Goal: Register for event/course

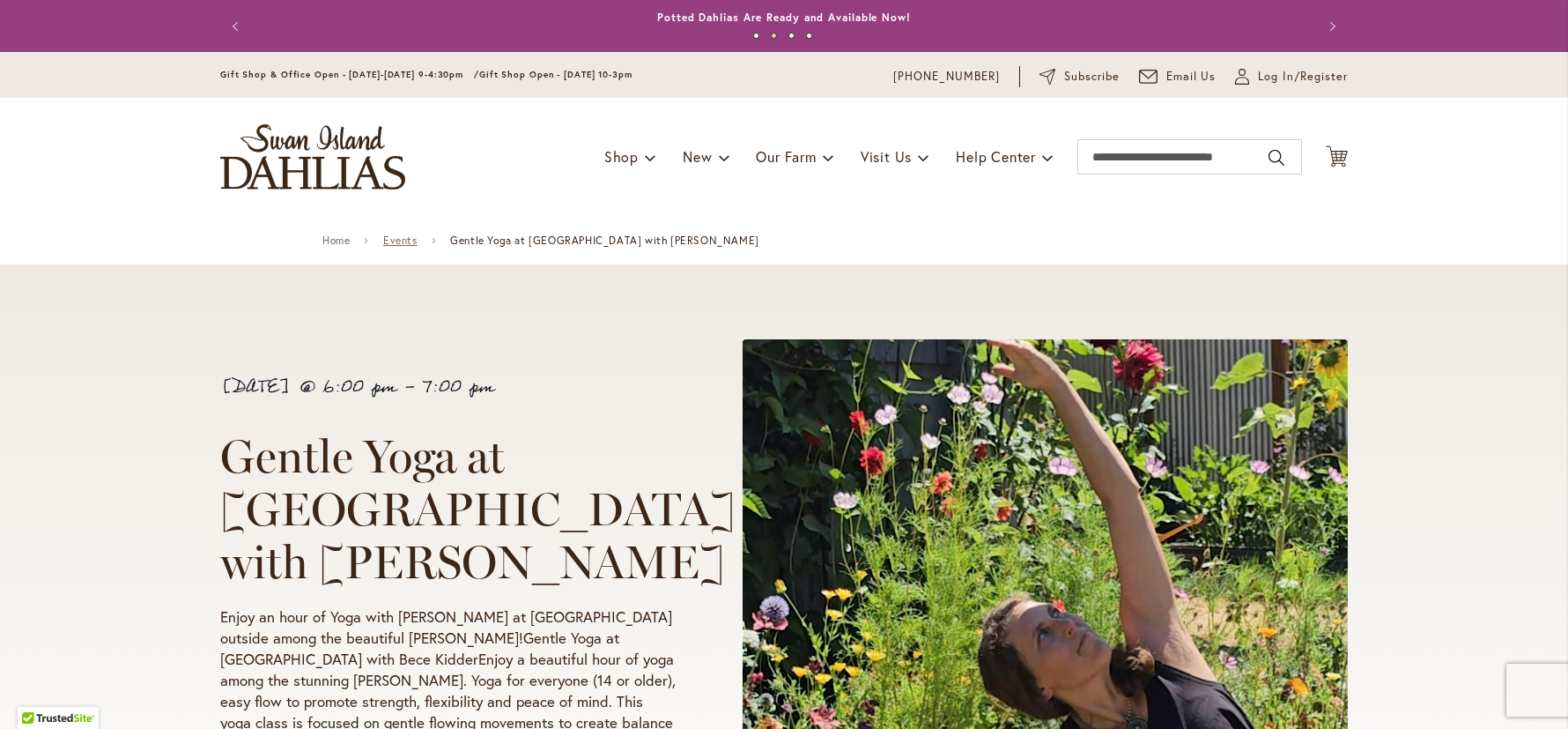
click at [409, 242] on link "Events" at bounding box center [400, 240] width 35 height 12
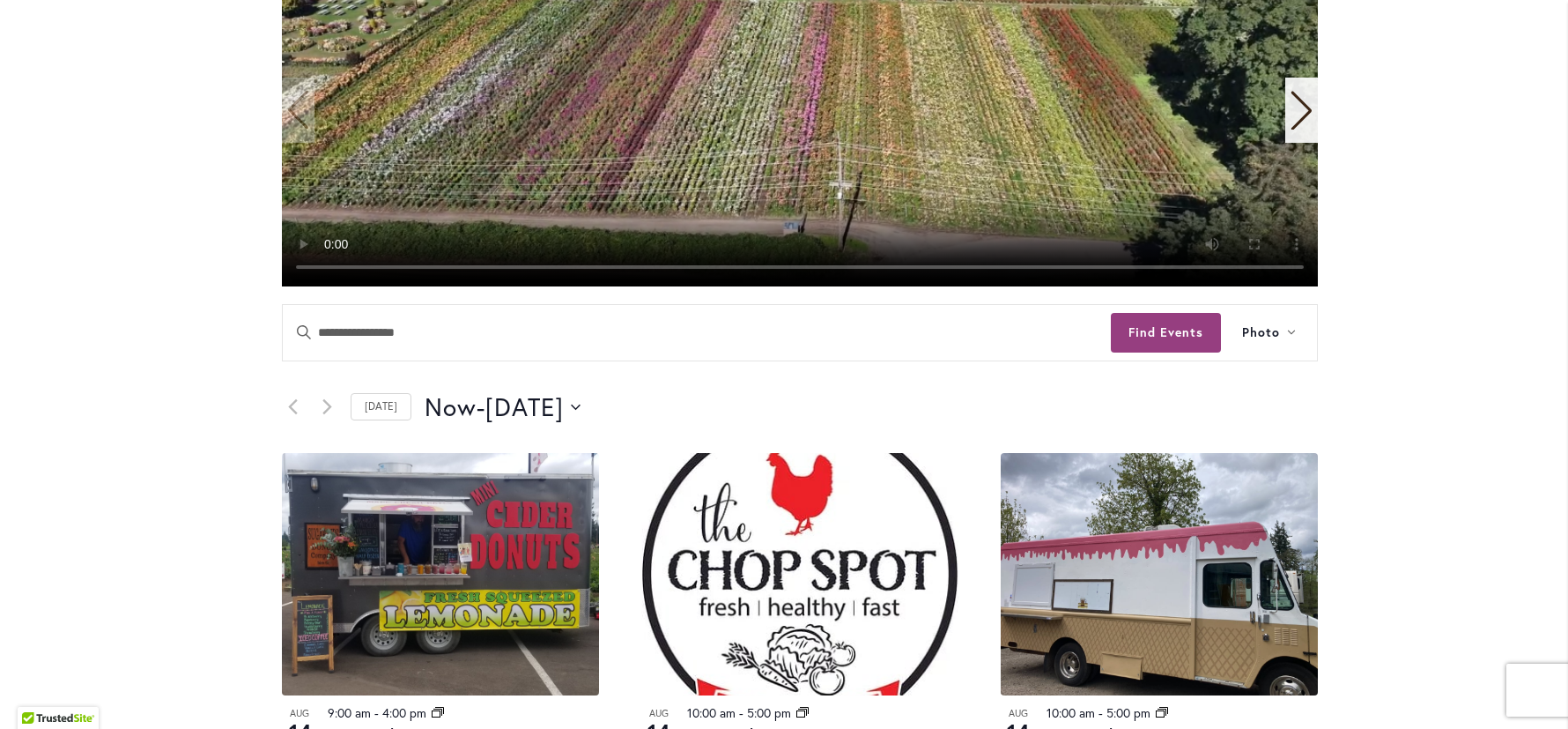
scroll to position [602, 0]
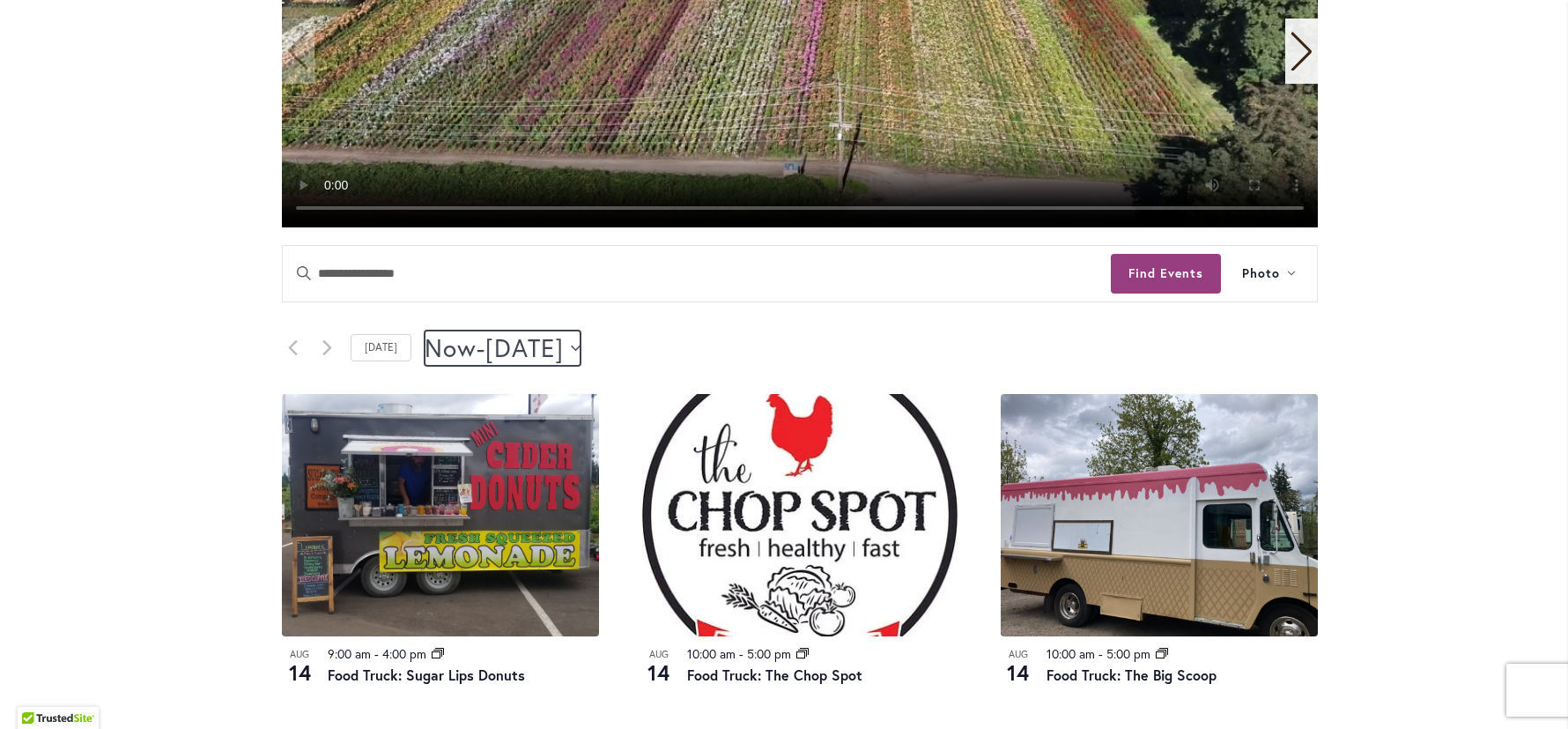
click at [581, 345] on icon "Click to toggle datepicker" at bounding box center [576, 347] width 10 height 5
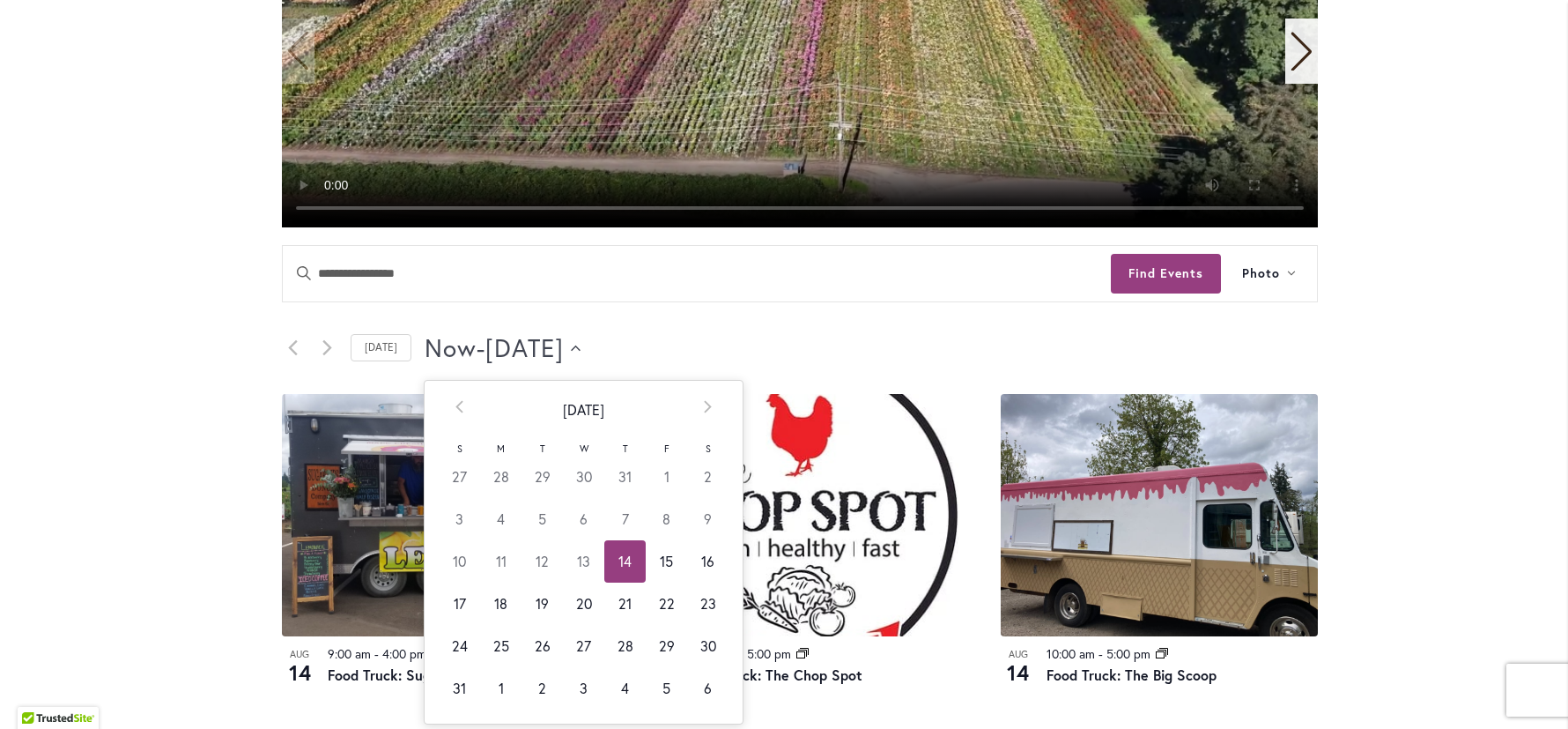
scroll to position [608, 0]
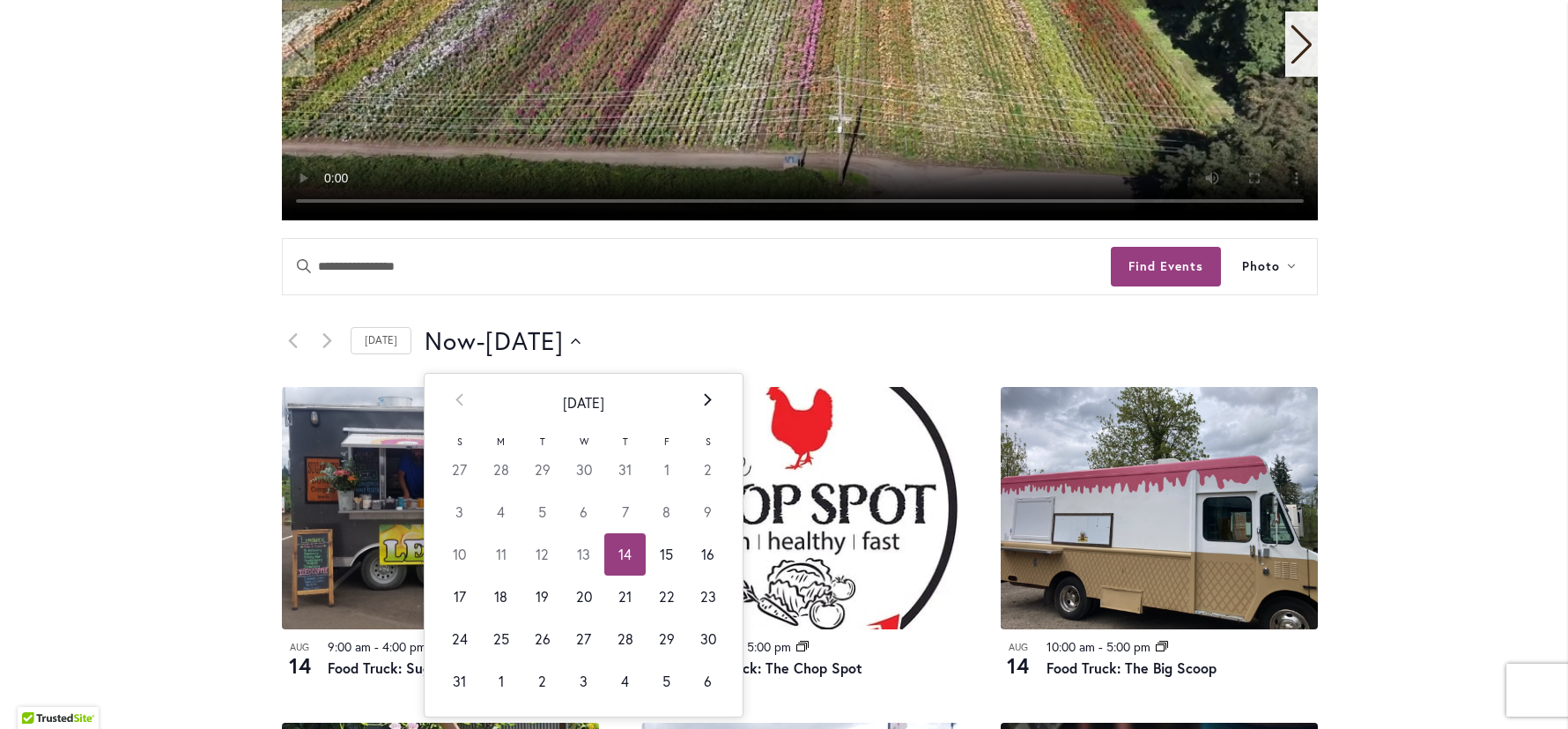
click at [704, 396] on icon at bounding box center [707, 399] width 7 height 12
click at [499, 505] on td "8" at bounding box center [501, 512] width 41 height 42
type input "********"
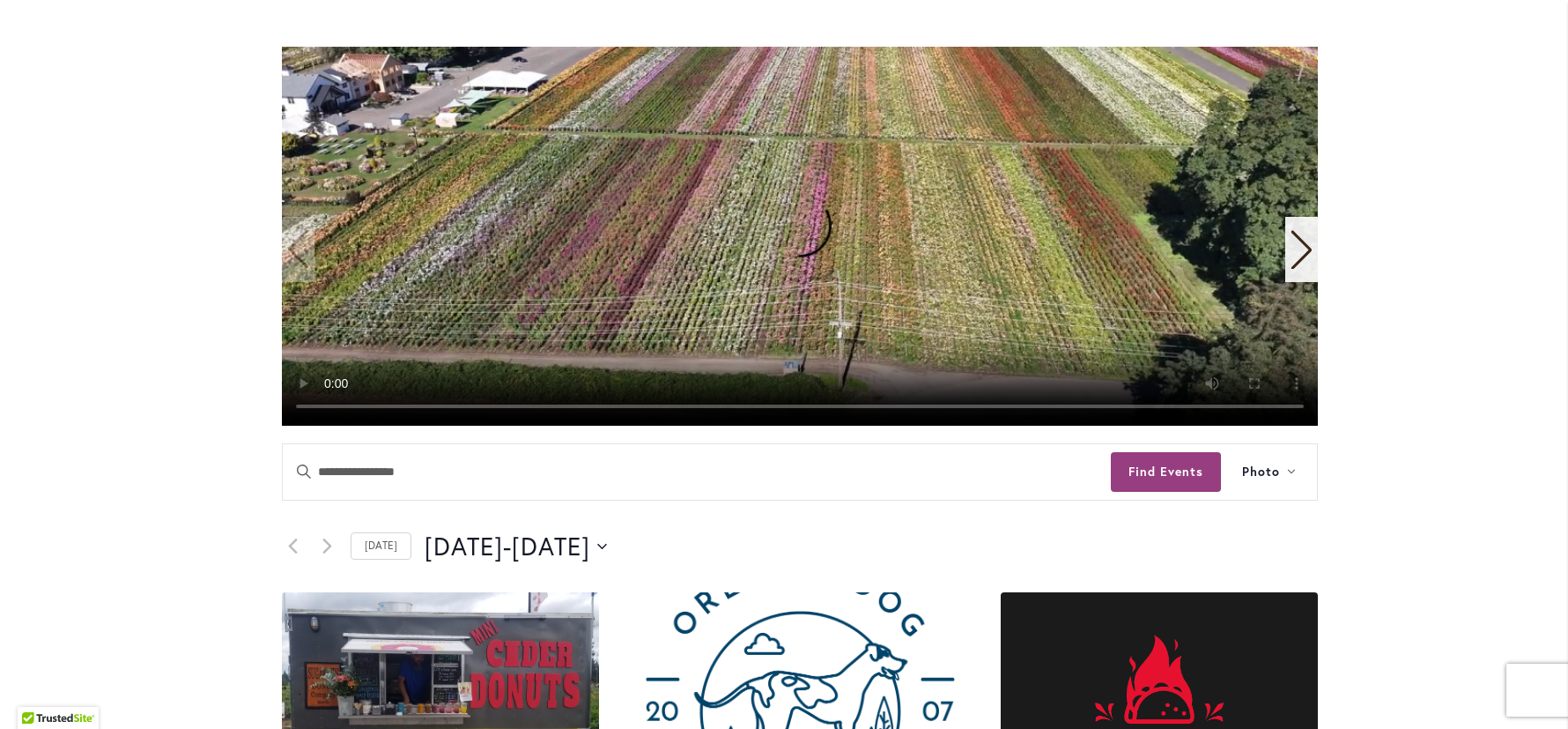
scroll to position [401, 0]
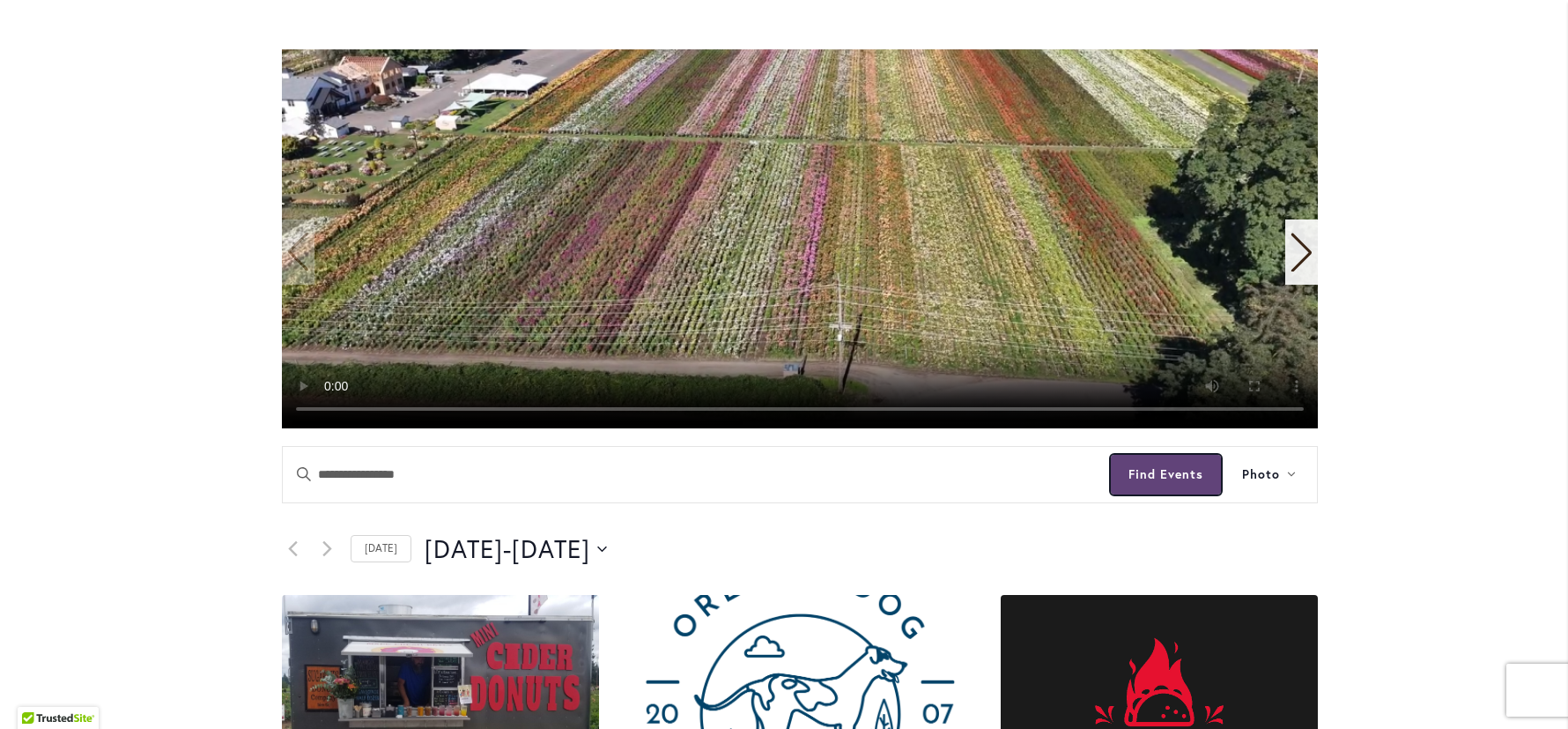
click at [1153, 464] on button "Find Events" at bounding box center [1166, 474] width 111 height 40
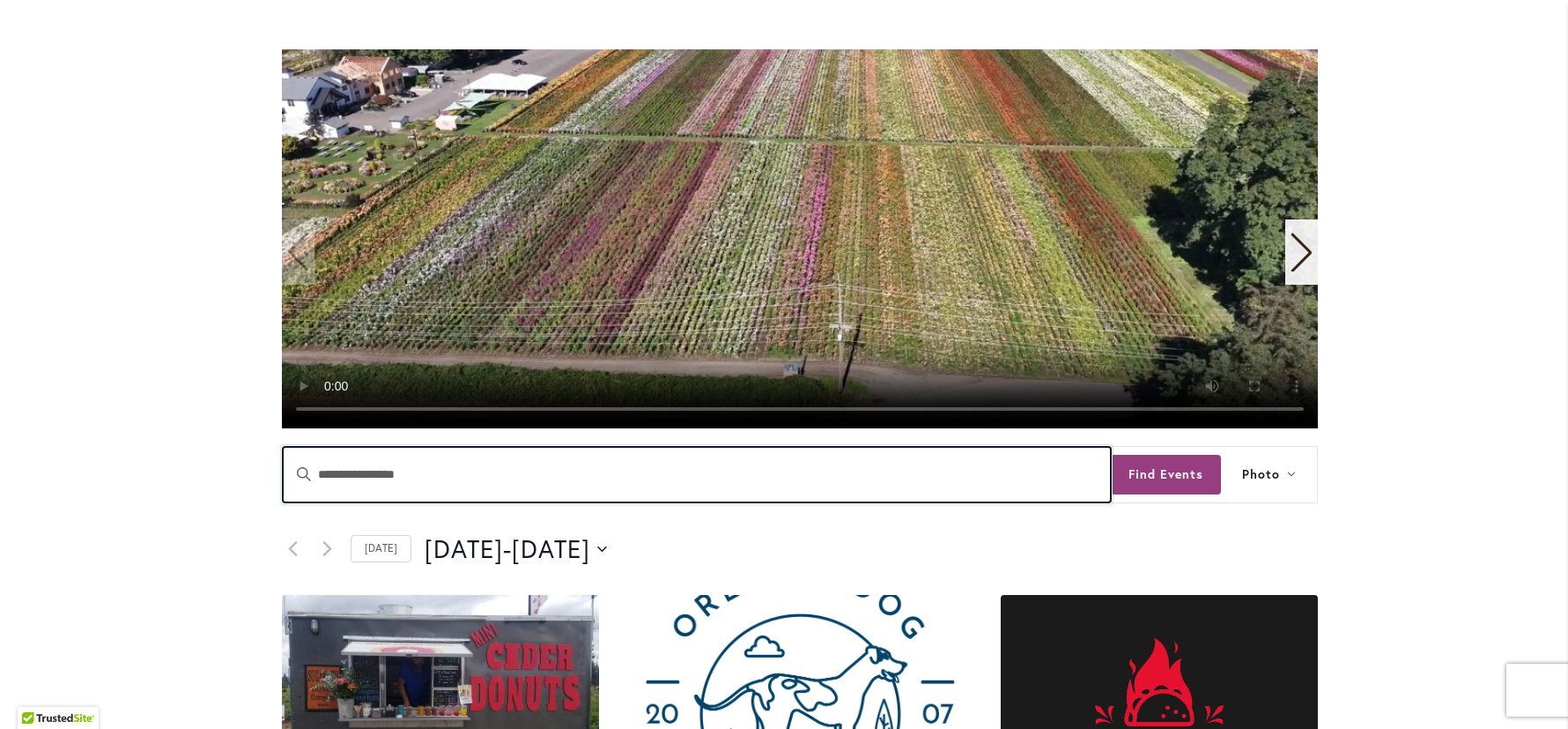
click at [618, 471] on input "Enter Keyword. Search for Events by Keyword." at bounding box center [696, 474] width 828 height 55
type input "****"
click at [1111, 454] on button "Find Events" at bounding box center [1166, 474] width 111 height 40
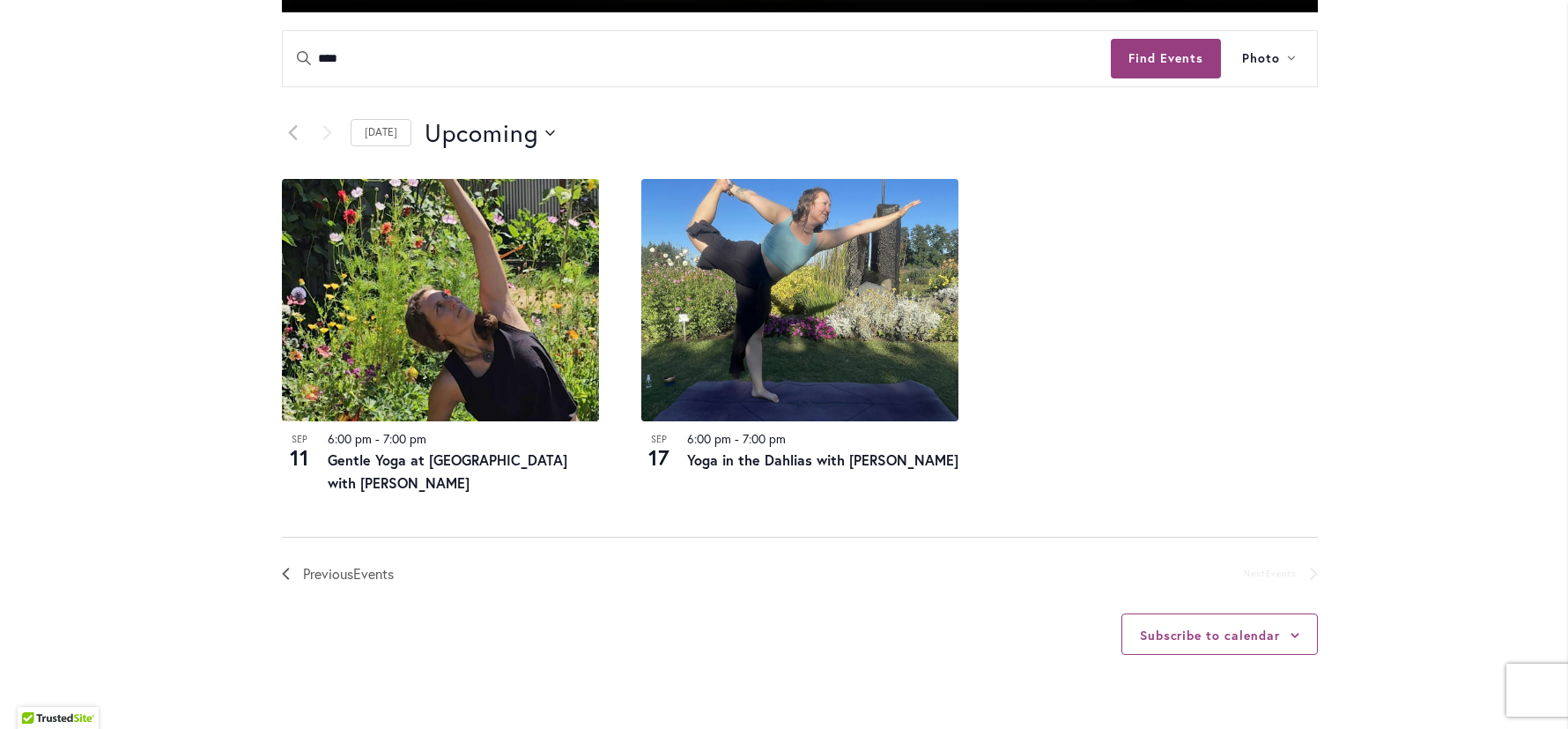
scroll to position [820, 0]
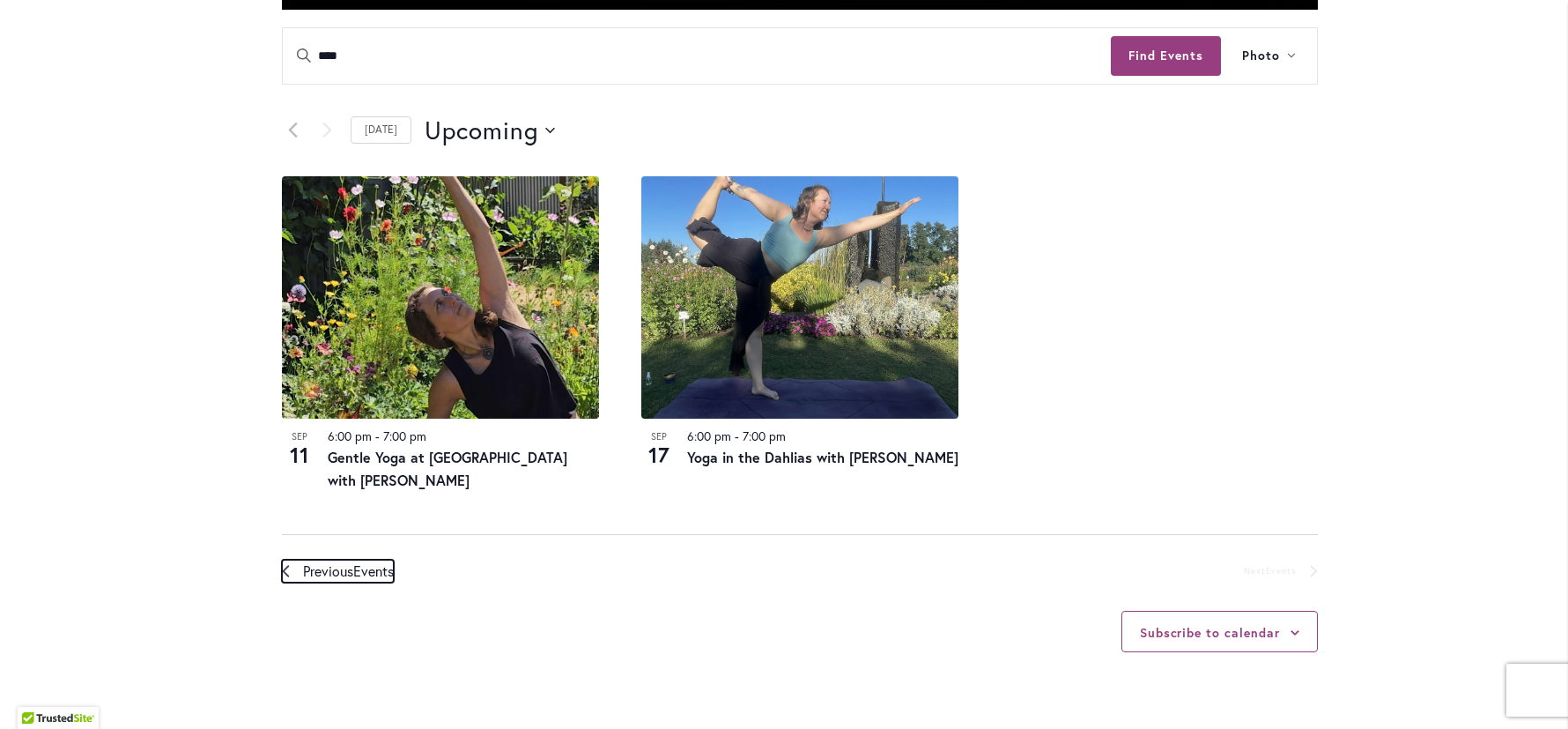
click at [338, 573] on span "Previous Events" at bounding box center [349, 570] width 91 height 23
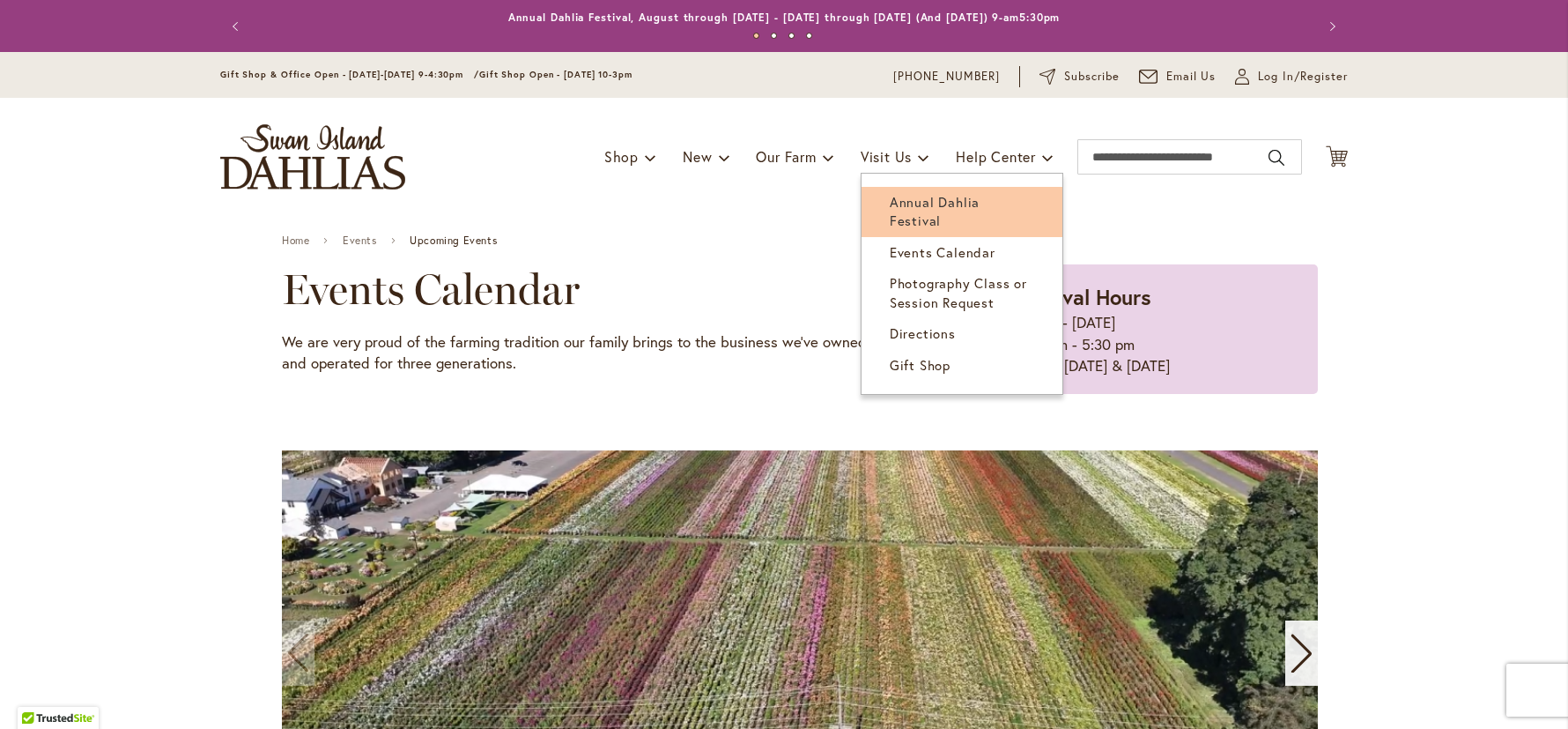
click at [891, 193] on span "Annual Dahlia Festival" at bounding box center [934, 210] width 90 height 37
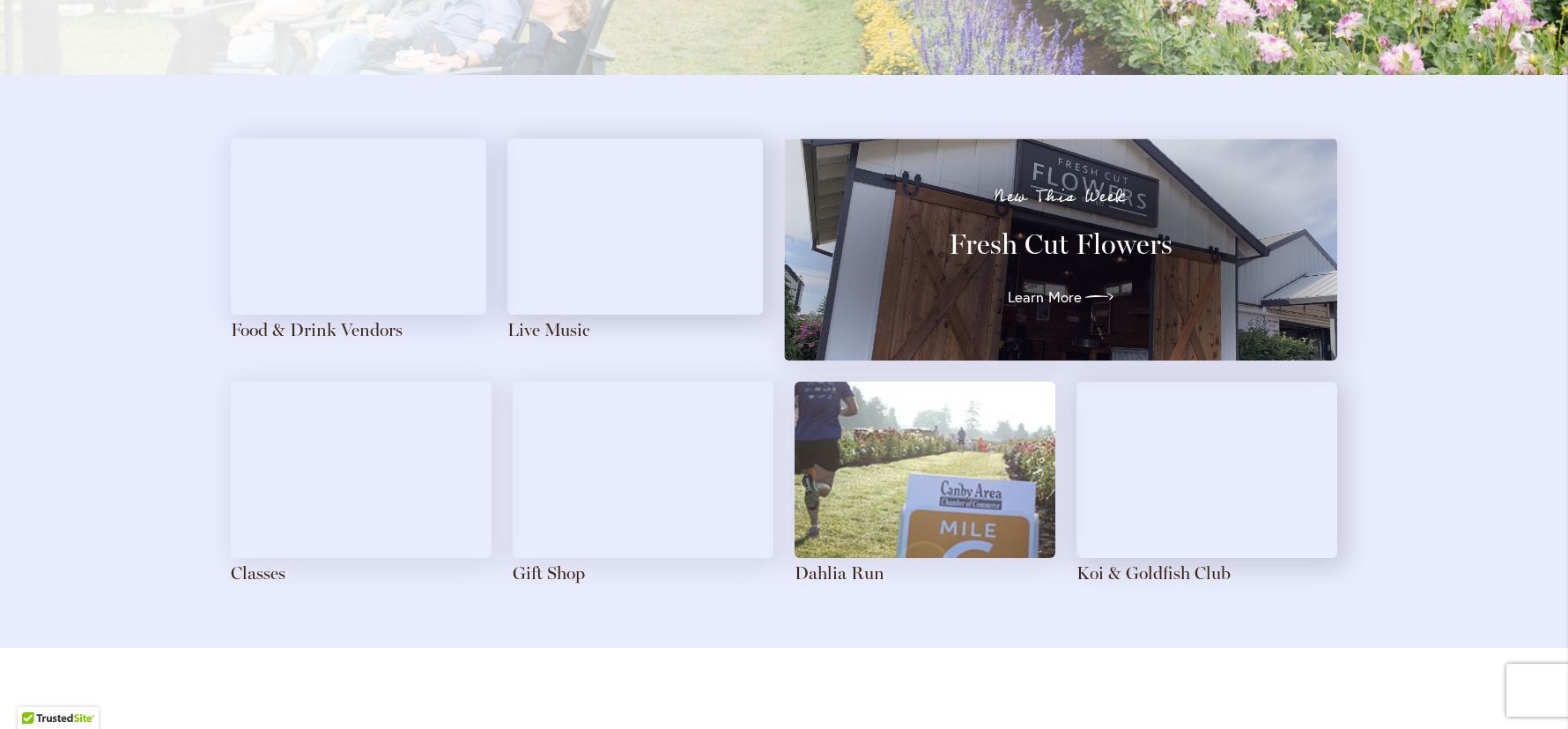
scroll to position [1877, 0]
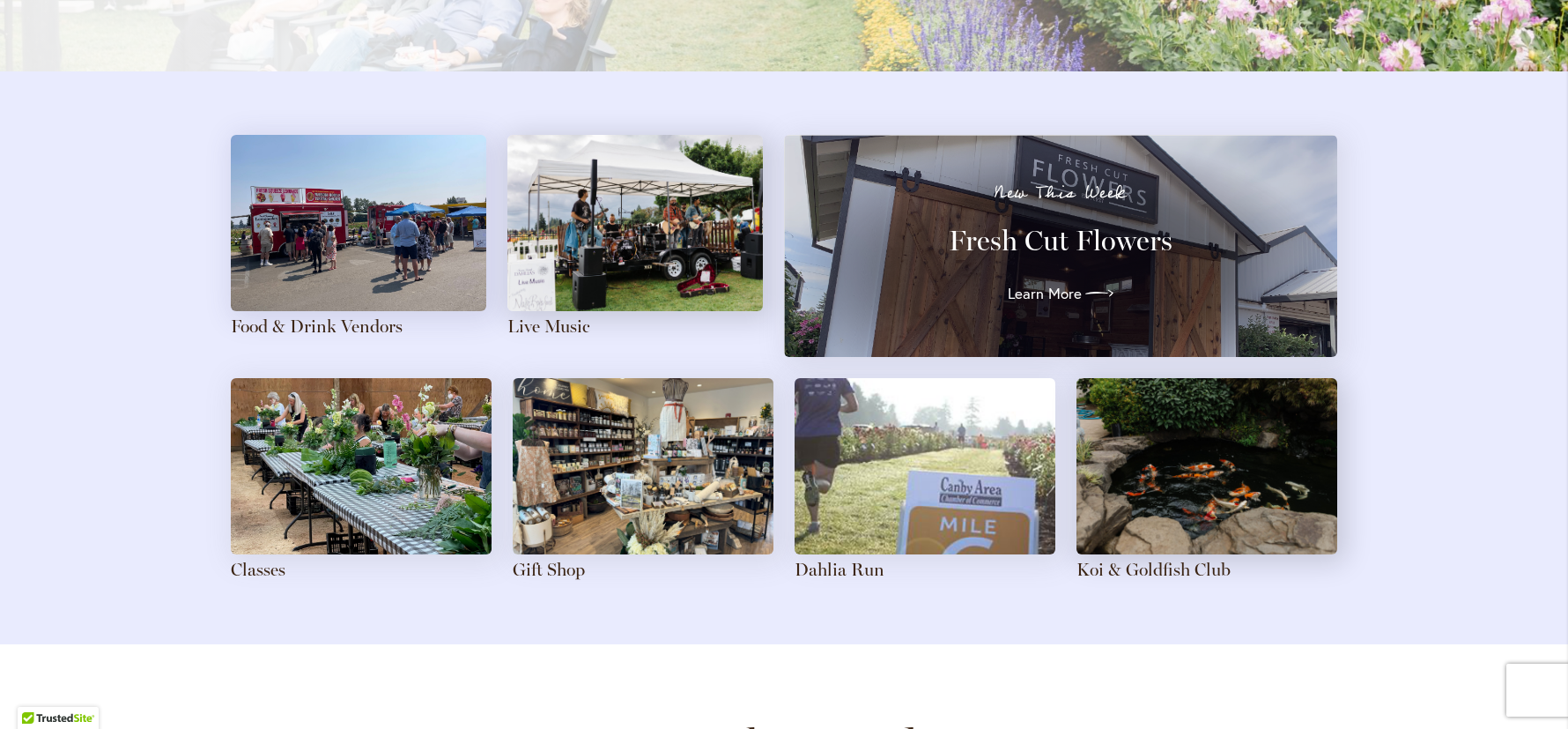
click at [301, 508] on img at bounding box center [361, 466] width 261 height 176
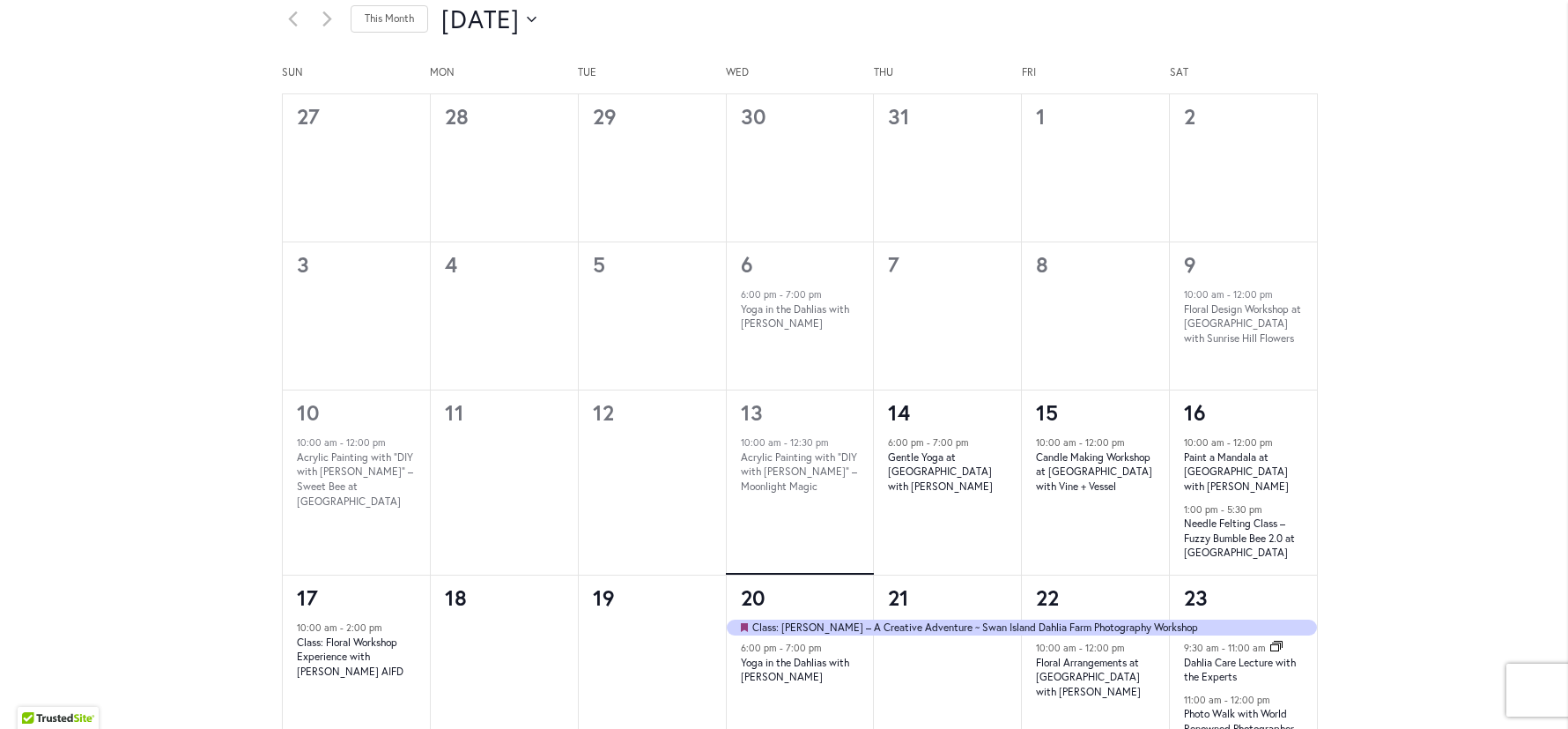
scroll to position [1023, 0]
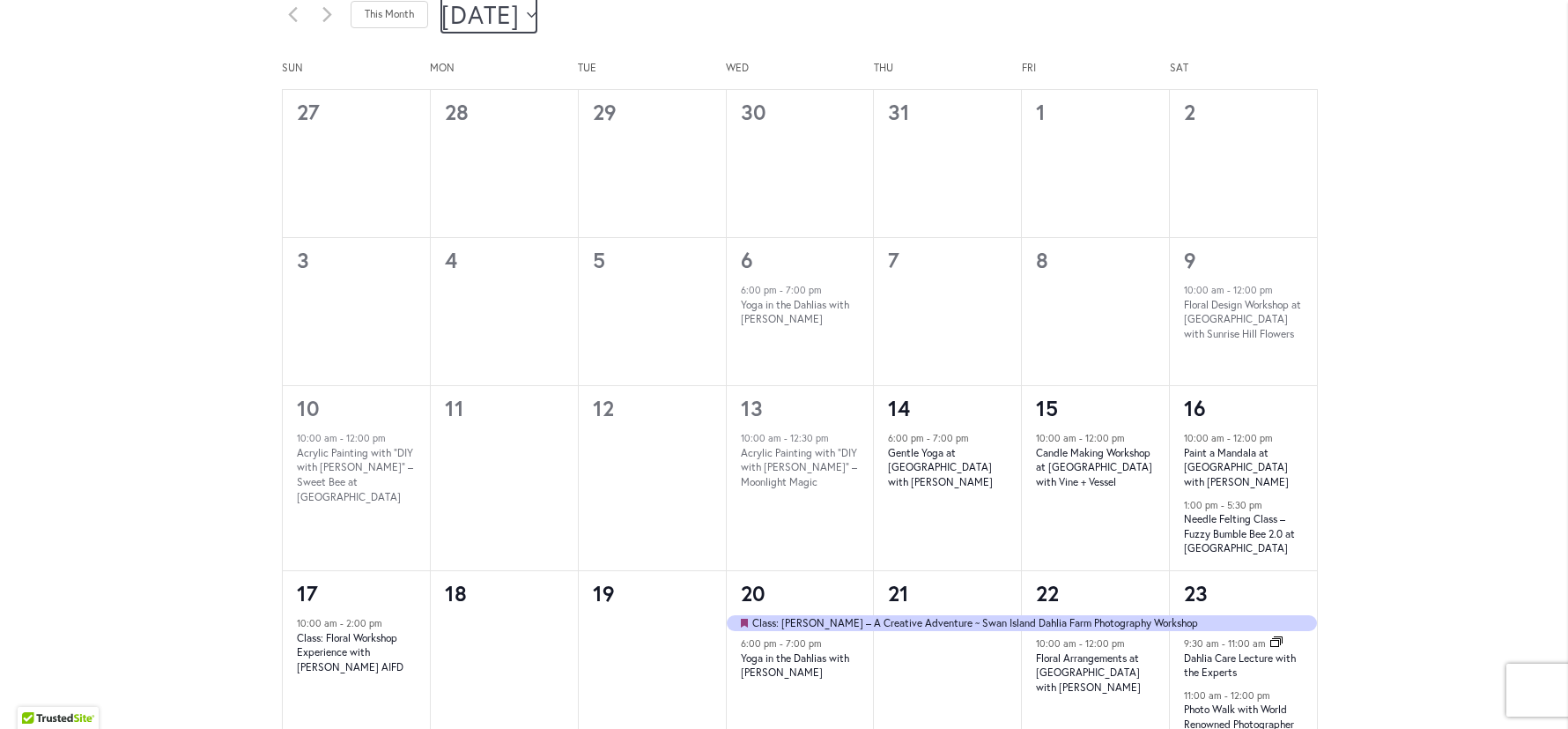
click at [519, 18] on span "[DATE]" at bounding box center [480, 15] width 78 height 36
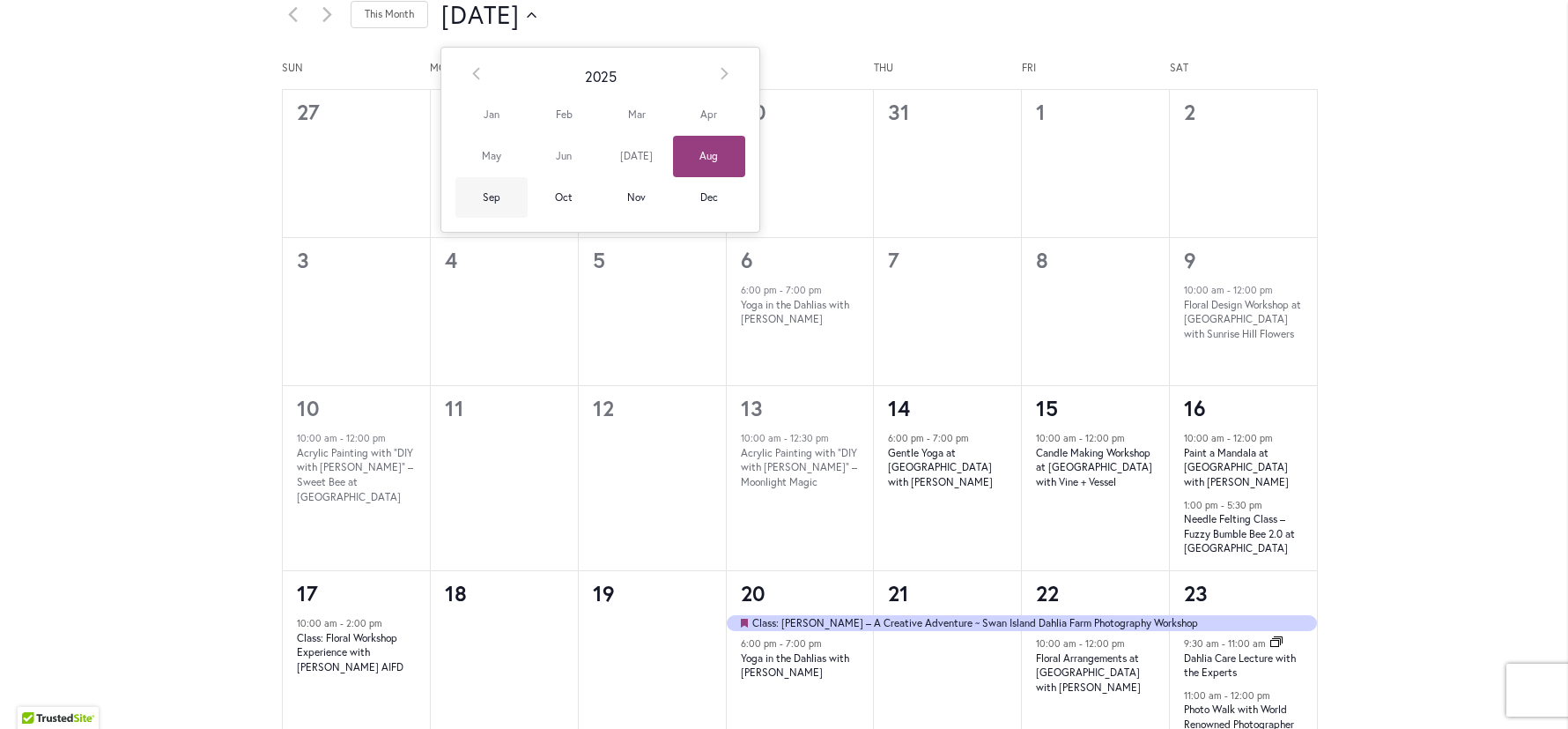
click at [490, 195] on span "Sep" at bounding box center [491, 198] width 72 height 41
type input "********"
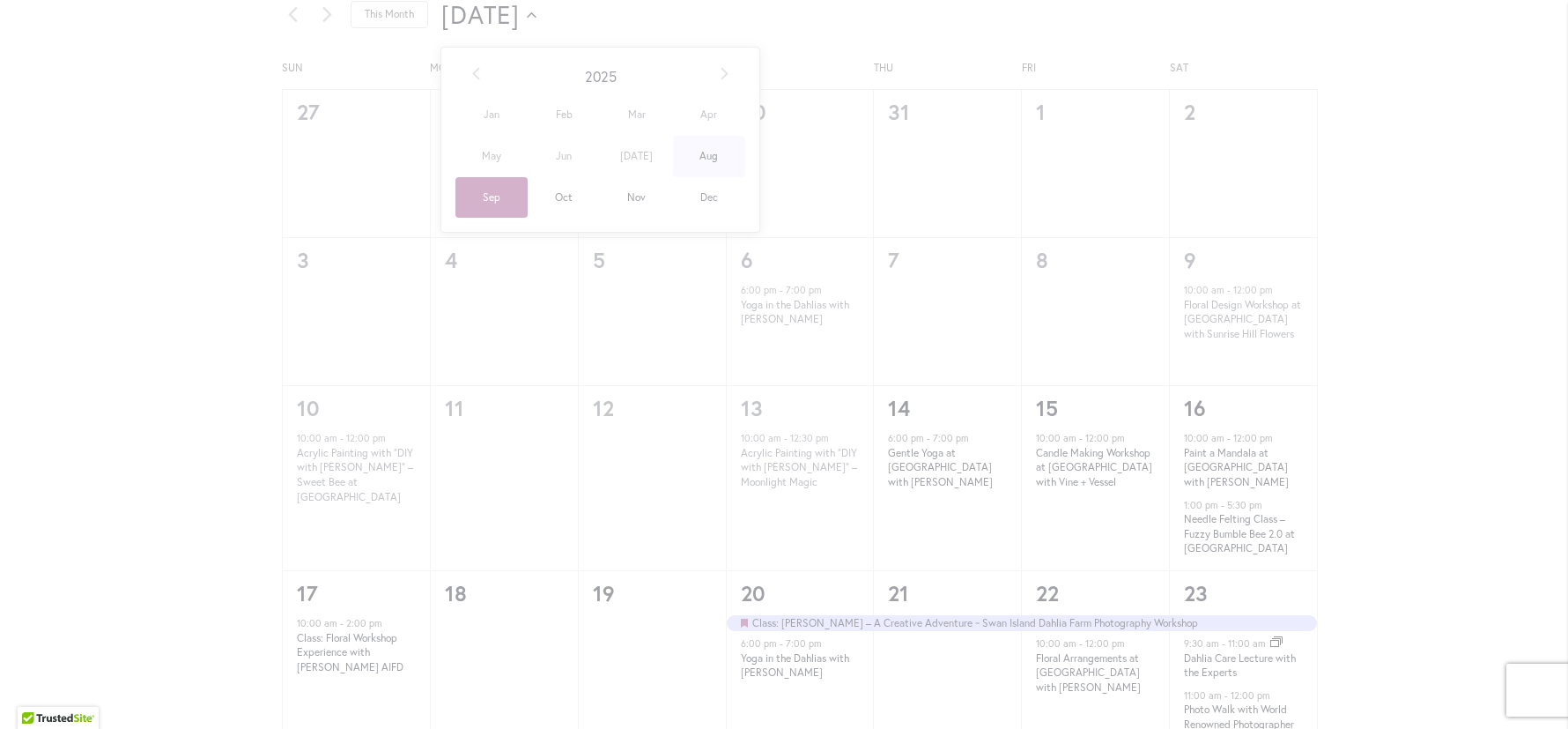
scroll to position [1018, 0]
